Goal: Check status: Check status

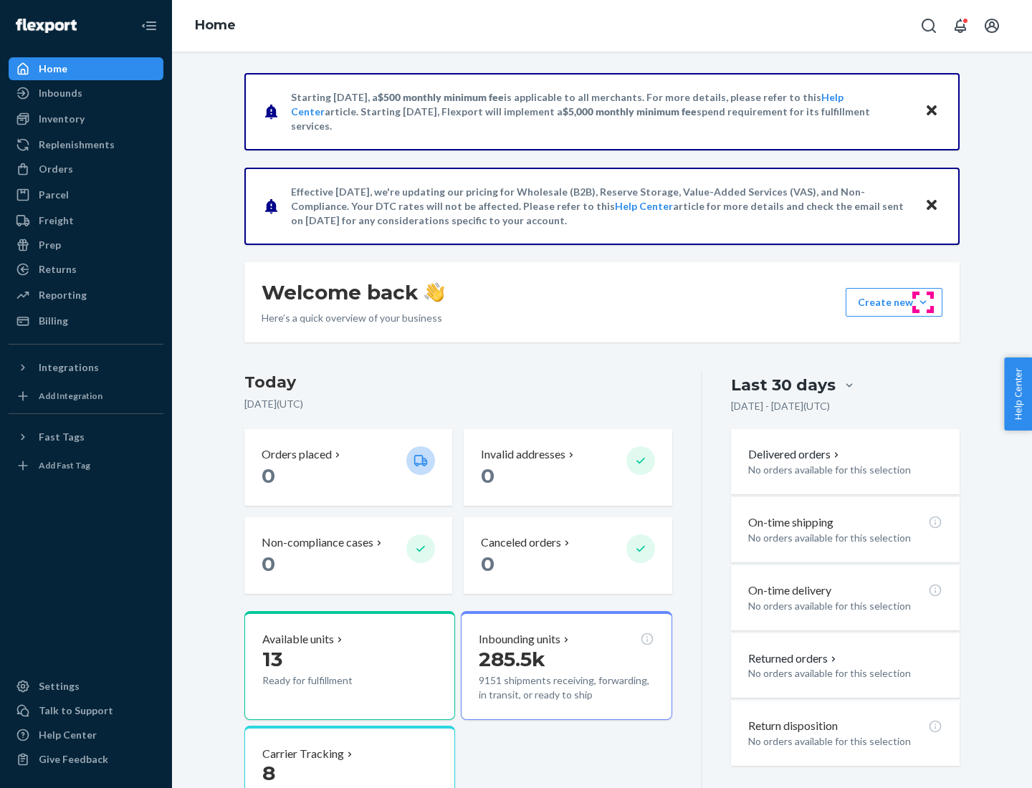
click at [923, 302] on button "Create new Create new inbound Create new order Create new product" at bounding box center [893, 302] width 97 height 29
click at [59, 93] on div "Inbounds" at bounding box center [61, 93] width 44 height 14
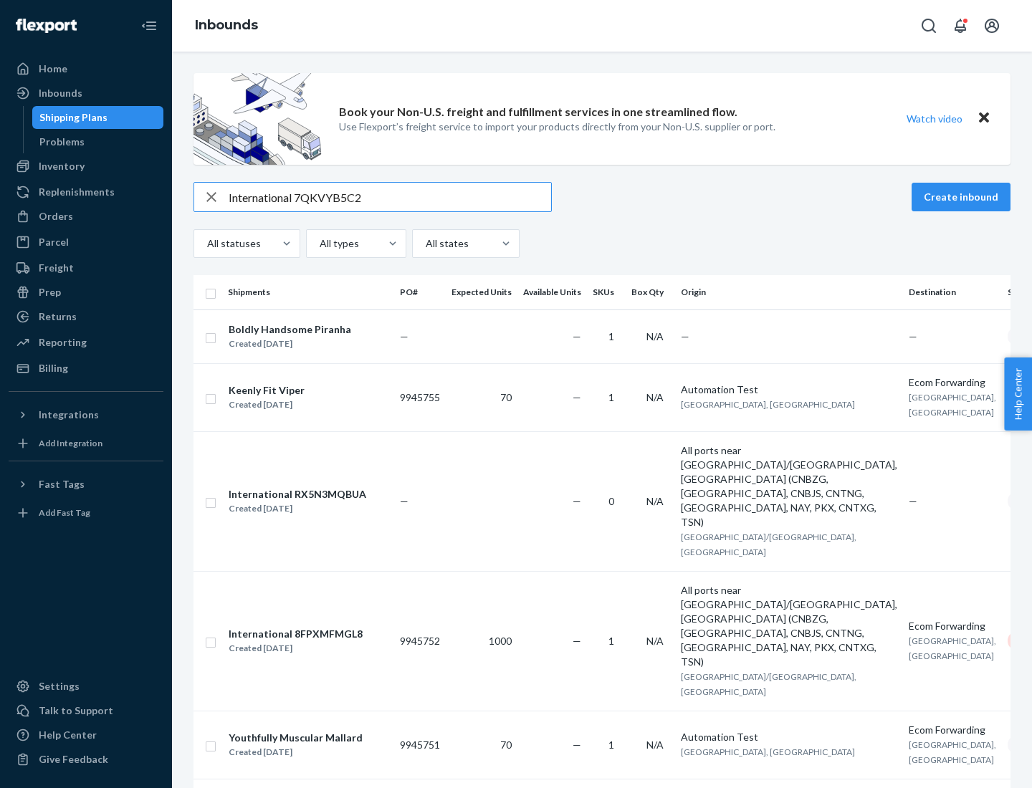
type input "International 7QKVYB5C29"
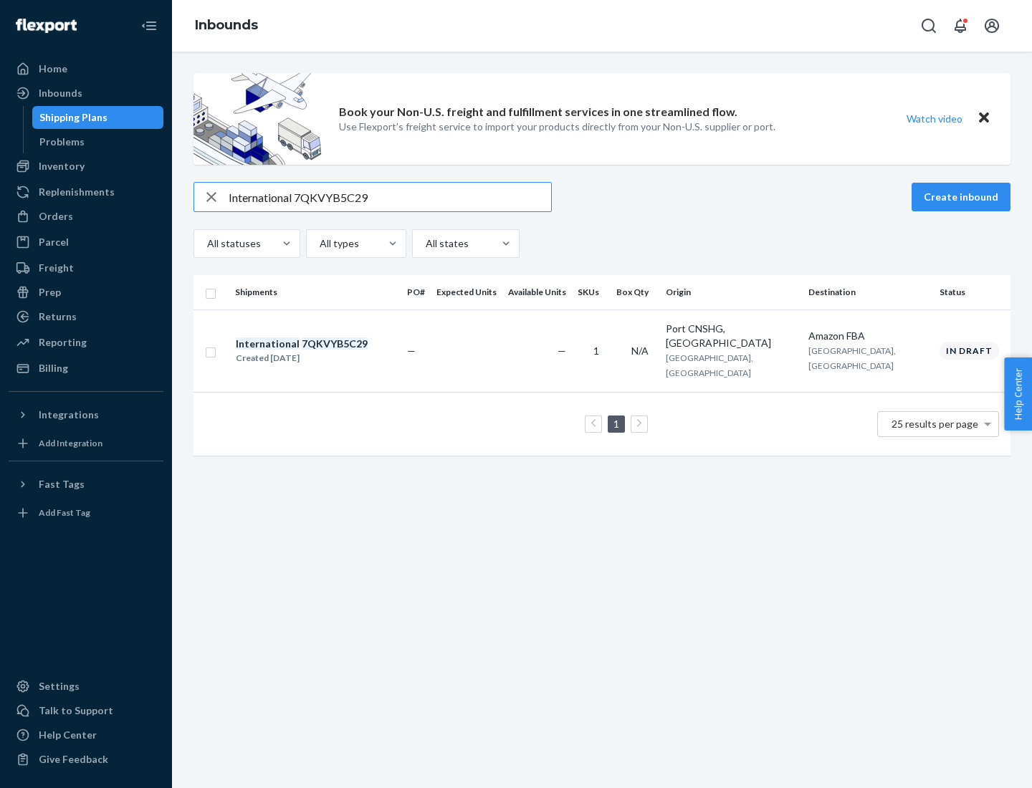
click at [326, 351] on div "Created [DATE]" at bounding box center [302, 358] width 132 height 14
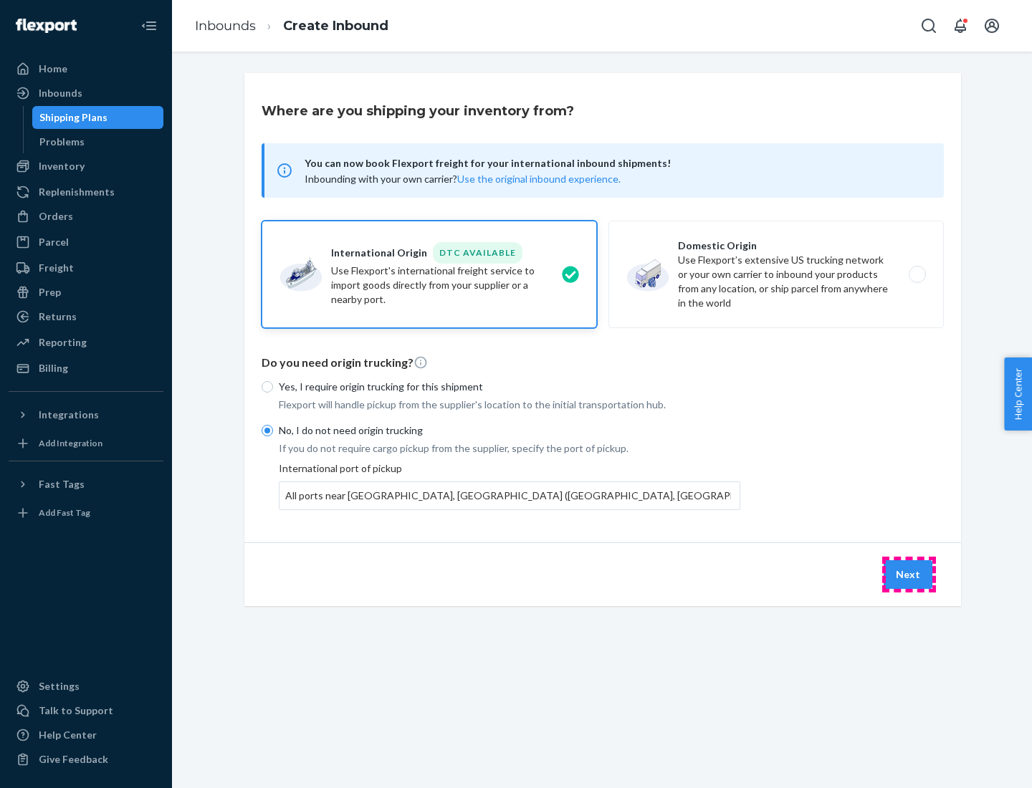
click at [908, 574] on button "Next" at bounding box center [907, 574] width 49 height 29
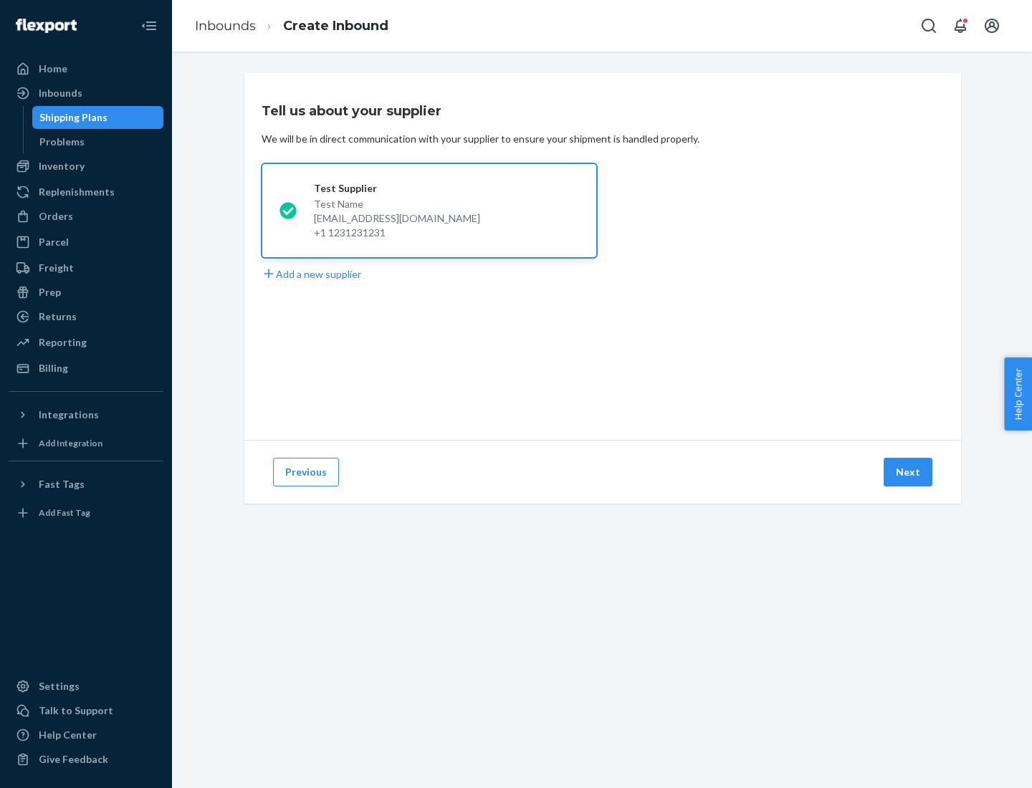
click at [908, 472] on button "Next" at bounding box center [907, 472] width 49 height 29
